Goal: Task Accomplishment & Management: Understand process/instructions

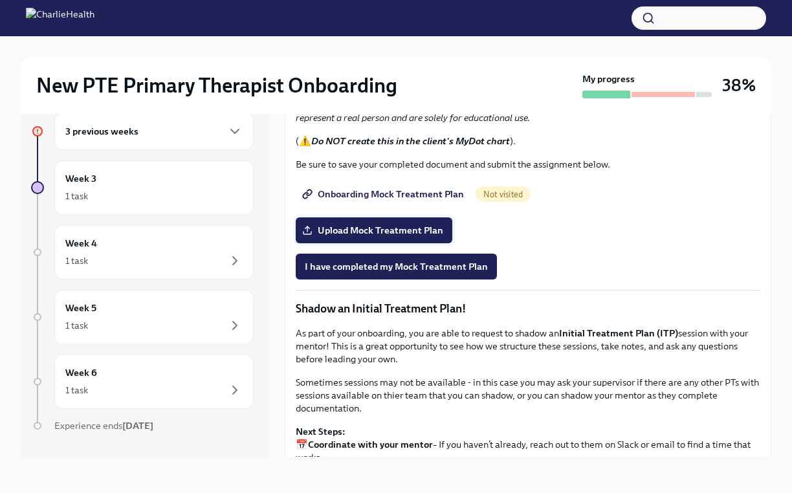
scroll to position [874, 0]
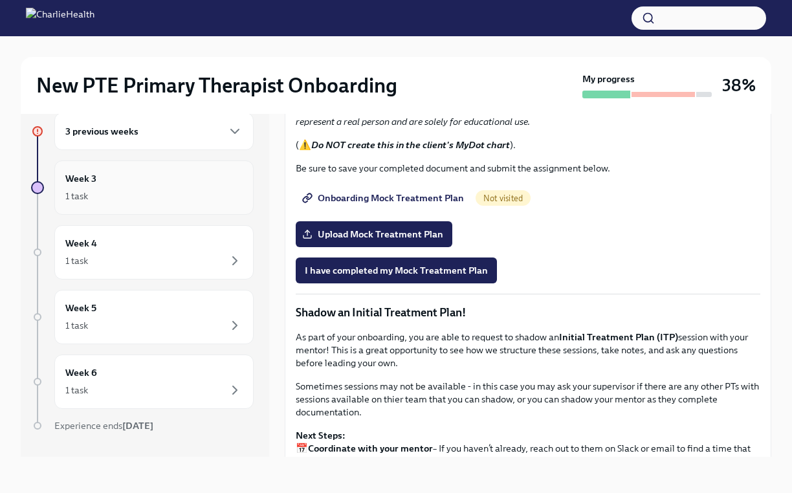
click at [166, 192] on div "1 task" at bounding box center [153, 196] width 177 height 16
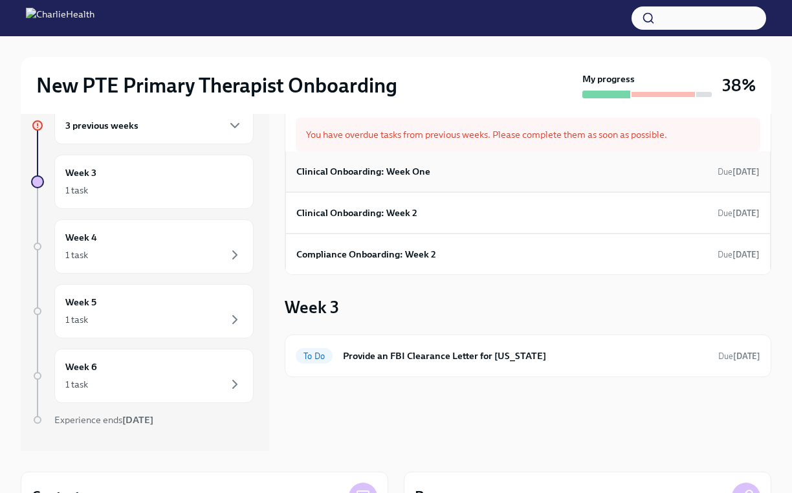
click at [452, 179] on div "Clinical Onboarding: Week One Due [DATE]" at bounding box center [527, 171] width 463 height 19
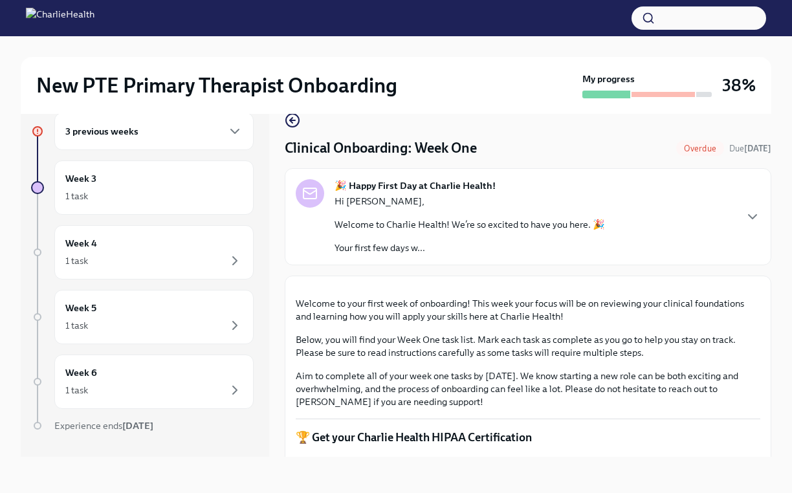
scroll to position [22, 0]
click at [401, 287] on button "Zoom image" at bounding box center [528, 287] width 465 height 0
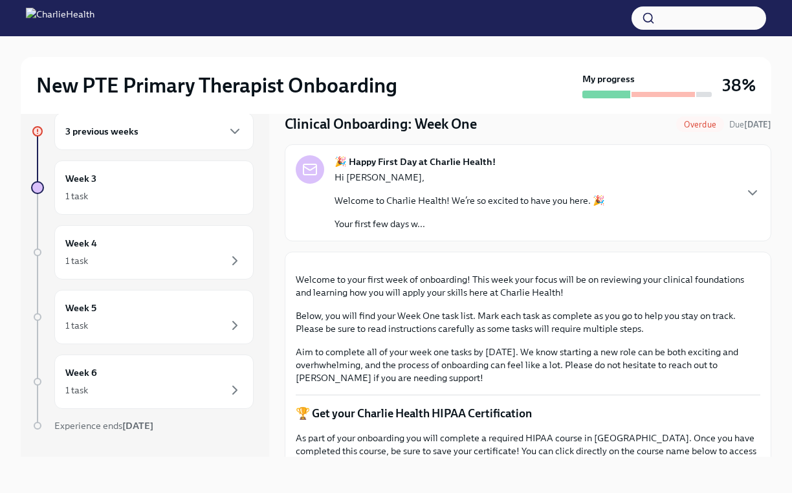
scroll to position [26, 0]
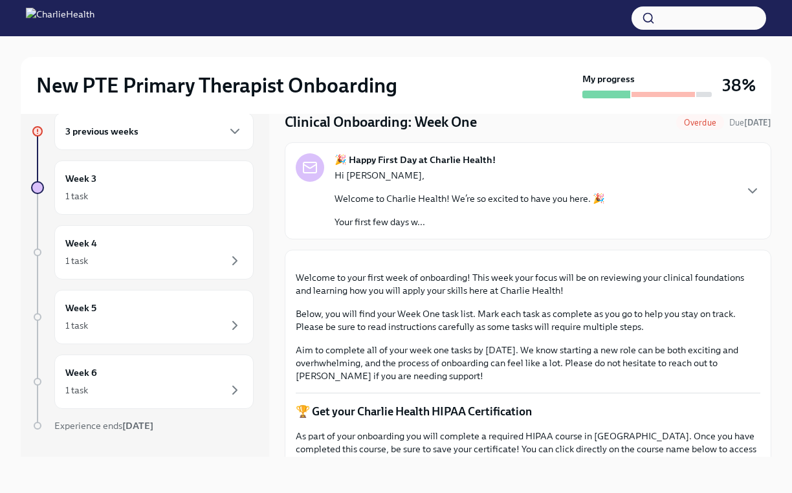
click at [747, 171] on div "🎉 Happy First Day at Charlie Health! Hi [PERSON_NAME], Welcome to Charlie Healt…" at bounding box center [528, 190] width 465 height 75
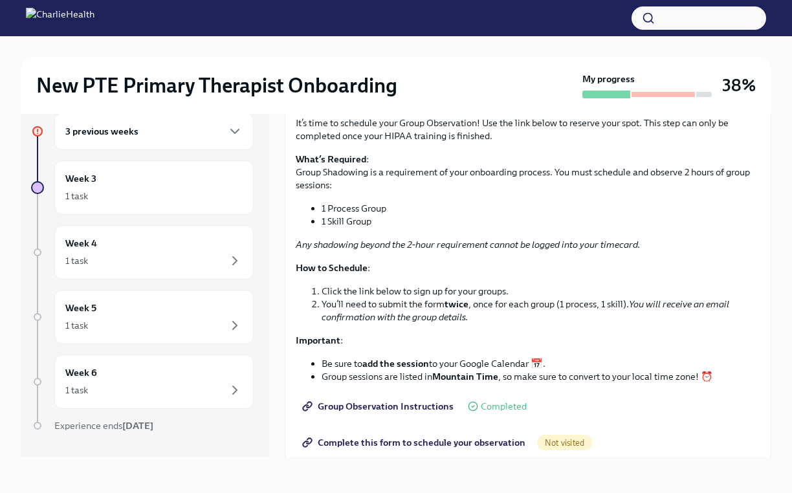
scroll to position [2055, 0]
click at [458, 62] on span "I have set up a time to meet with my mentor" at bounding box center [400, 55] width 190 height 13
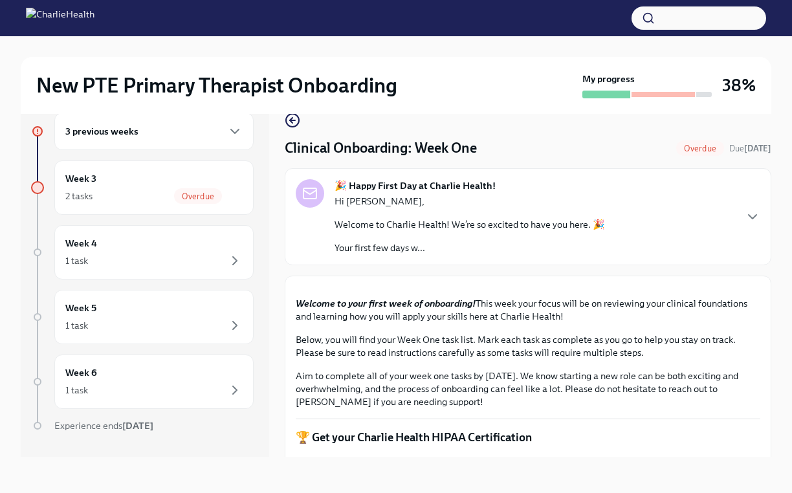
scroll to position [22, 0]
click at [664, 235] on div "🎉 Happy First Day at Charlie Health! Hi [PERSON_NAME], Welcome to Charlie Healt…" at bounding box center [528, 216] width 465 height 75
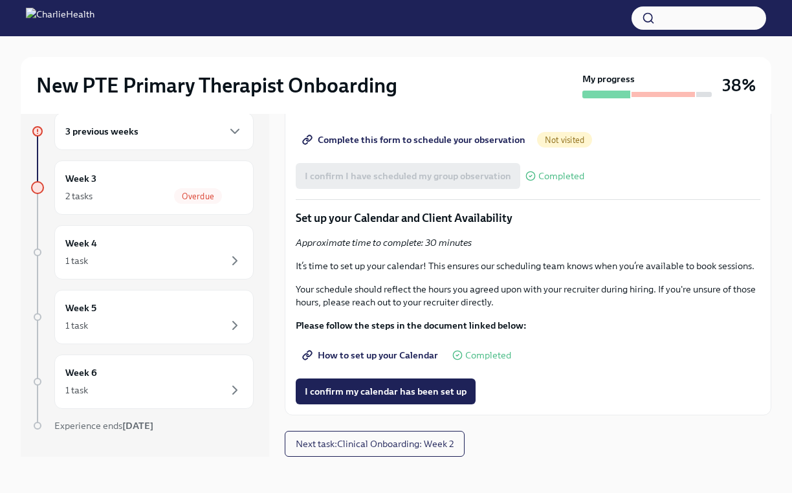
scroll to position [3257, 0]
click at [429, 146] on span "Complete this form to schedule your observation" at bounding box center [415, 139] width 221 height 13
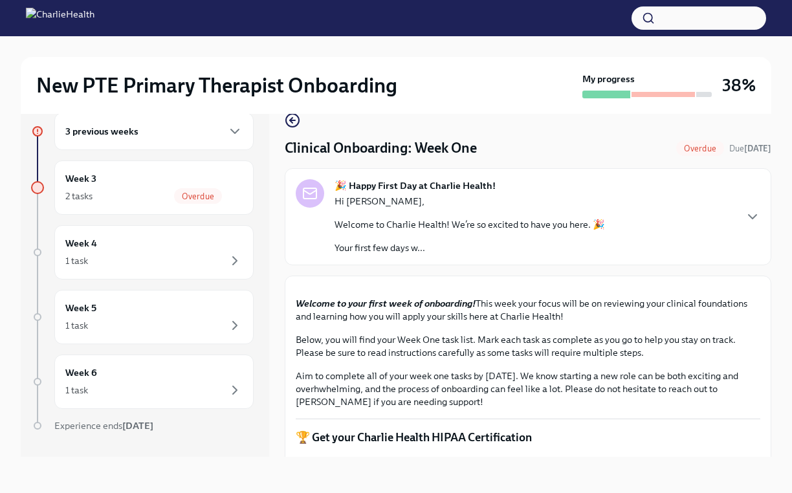
scroll to position [22, 0]
click at [642, 249] on div "🎉 Happy First Day at Charlie Health! Hi [PERSON_NAME], Welcome to Charlie Healt…" at bounding box center [528, 216] width 465 height 75
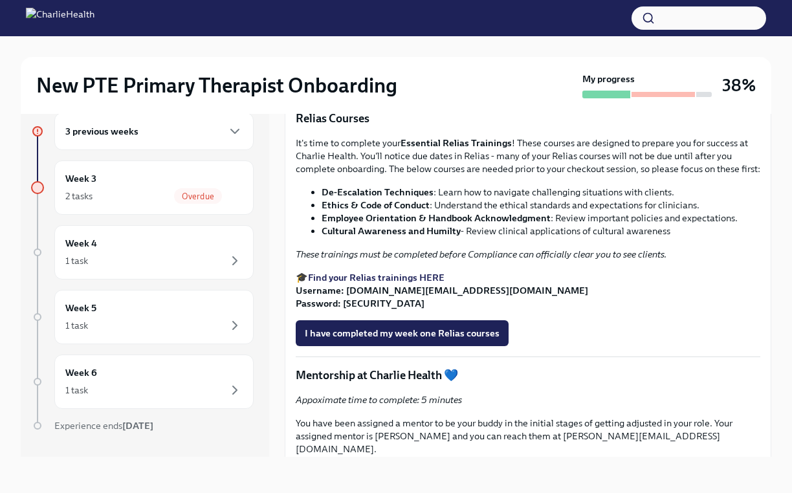
scroll to position [2260, 0]
